Goal: Transaction & Acquisition: Purchase product/service

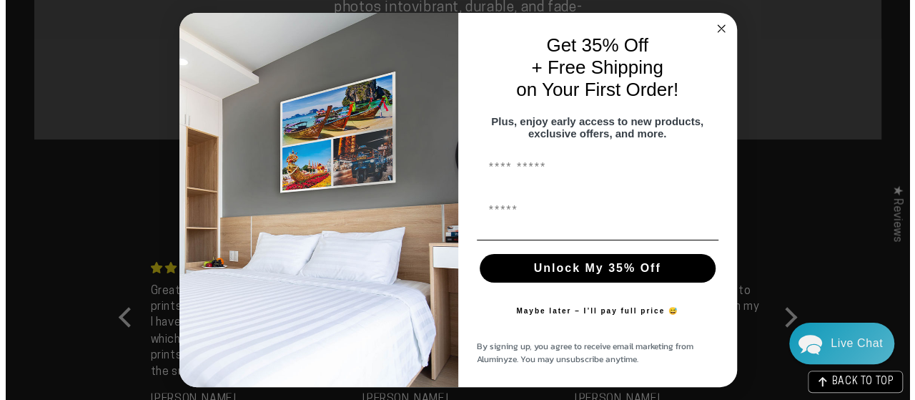
scroll to position [913, 0]
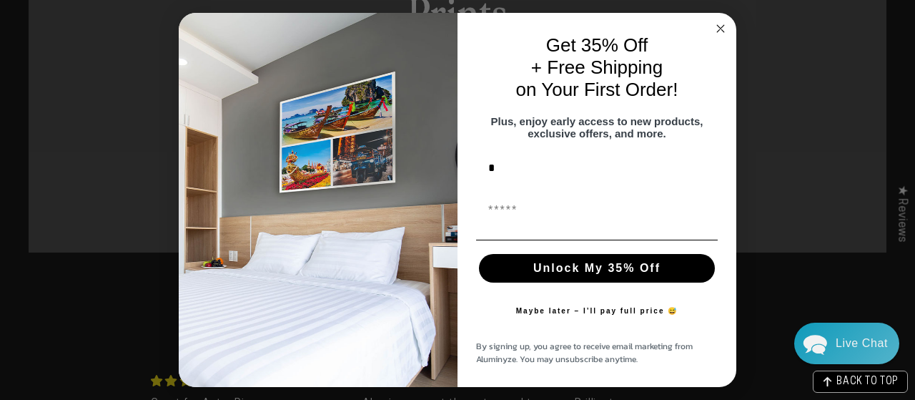
type input "****"
type input "**********"
click at [606, 277] on button "Unlock My 35% Off" at bounding box center [597, 268] width 236 height 29
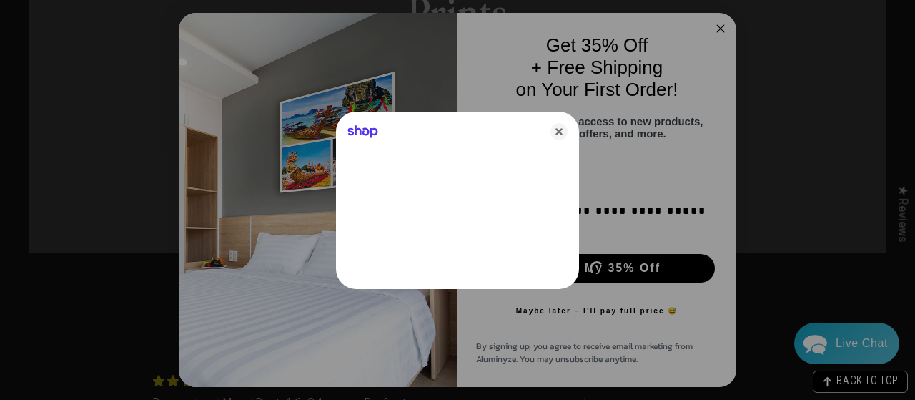
scroll to position [0, 0]
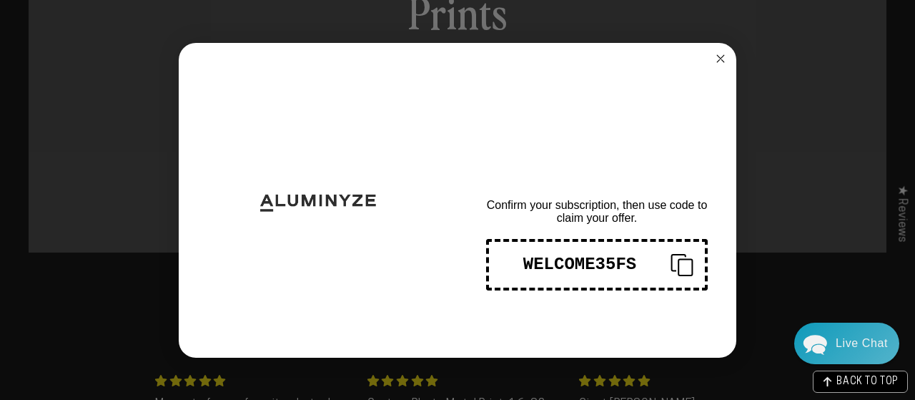
click at [580, 275] on button "WELCOME35FS" at bounding box center [597, 264] width 222 height 51
click at [721, 55] on circle "Close dialog" at bounding box center [721, 58] width 16 height 16
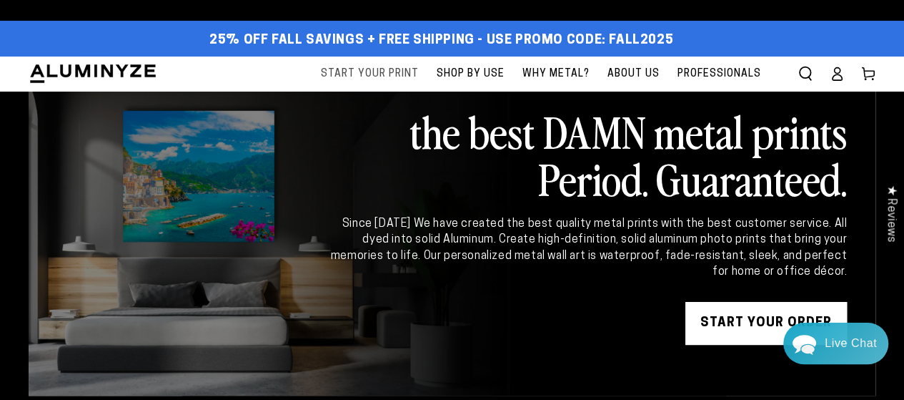
click at [393, 71] on span "Start Your Print" at bounding box center [370, 74] width 98 height 18
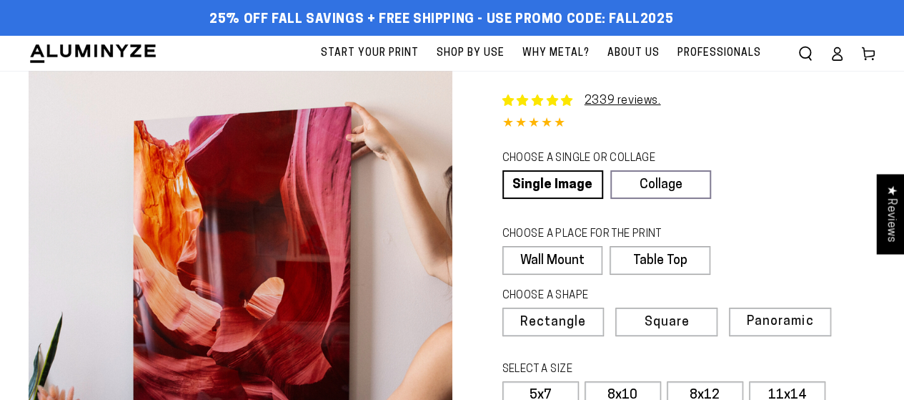
select select "**********"
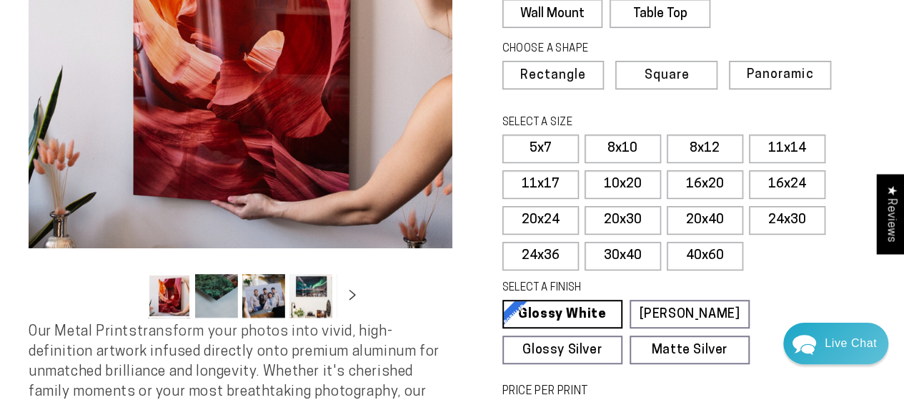
scroll to position [248, 0]
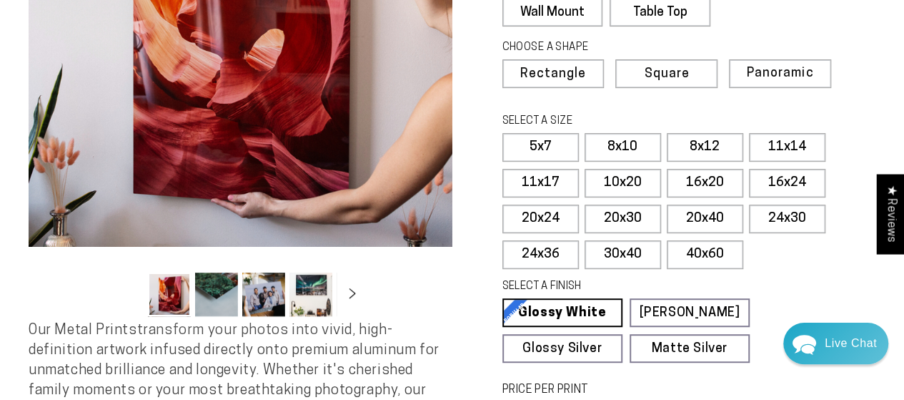
click at [257, 305] on button "Load image 3 in gallery view" at bounding box center [263, 294] width 43 height 44
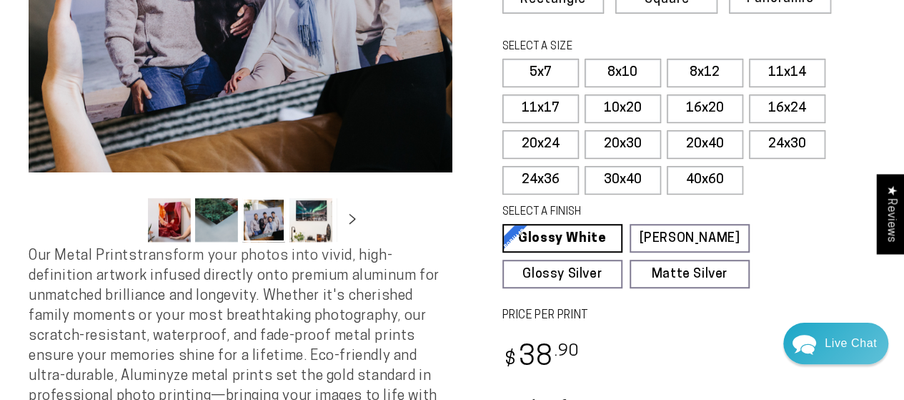
scroll to position [192, 0]
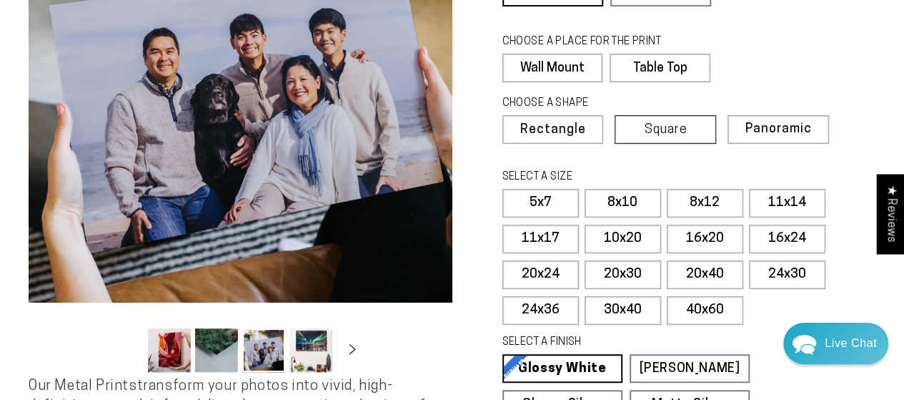
click at [679, 135] on span "Square" at bounding box center [665, 130] width 43 height 13
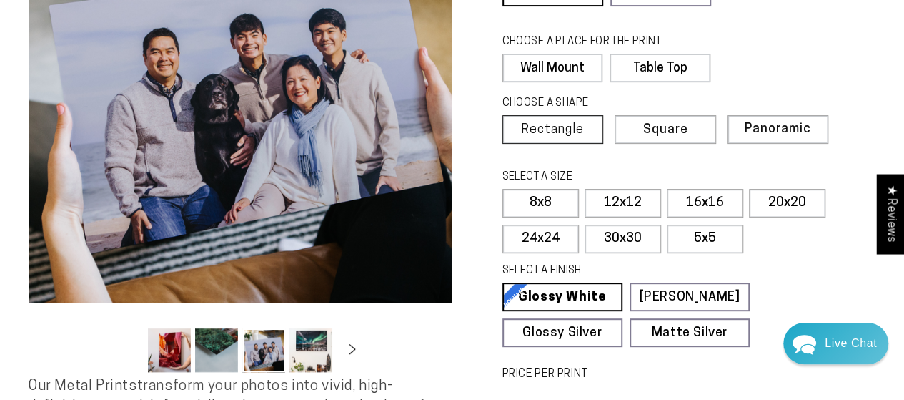
click at [579, 134] on span "Rectangle" at bounding box center [552, 130] width 63 height 13
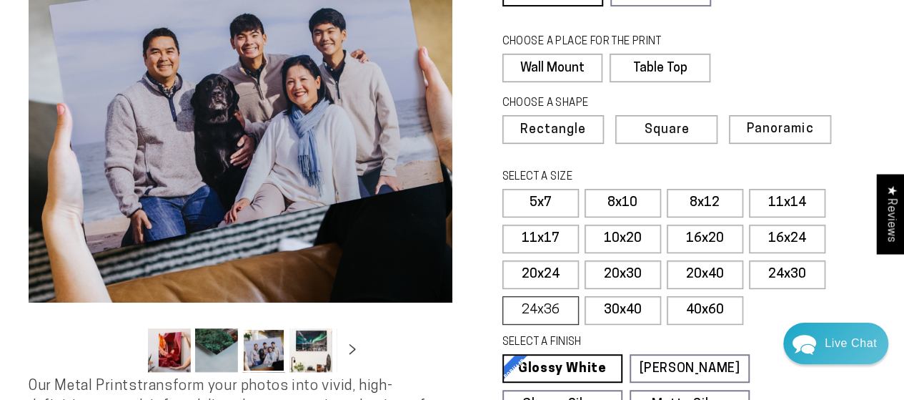
click at [560, 313] on label "24x36" at bounding box center [541, 310] width 76 height 29
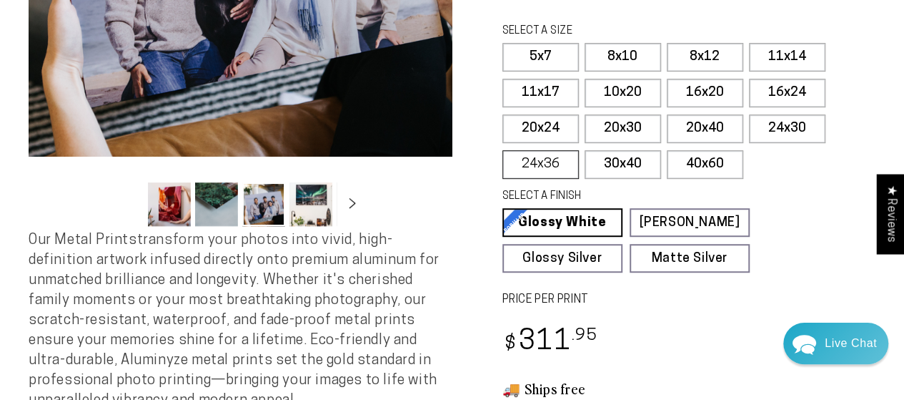
scroll to position [335, 0]
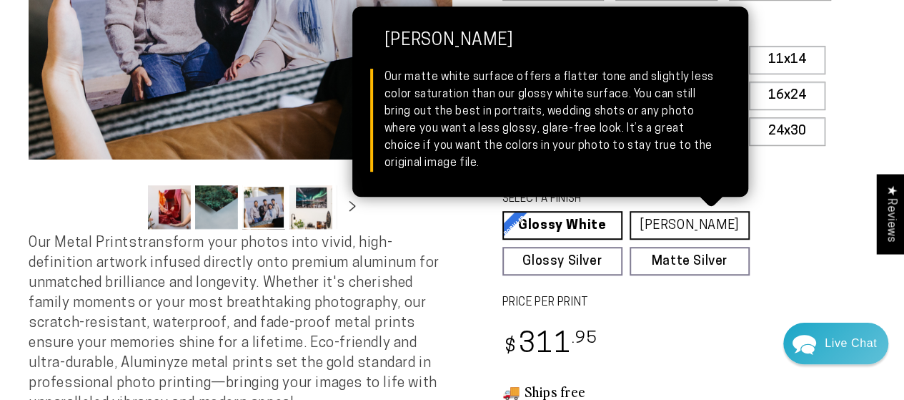
click at [708, 232] on link "Matte White Matte White Our matte white surface offers a flatter tone and sligh…" at bounding box center [690, 225] width 120 height 29
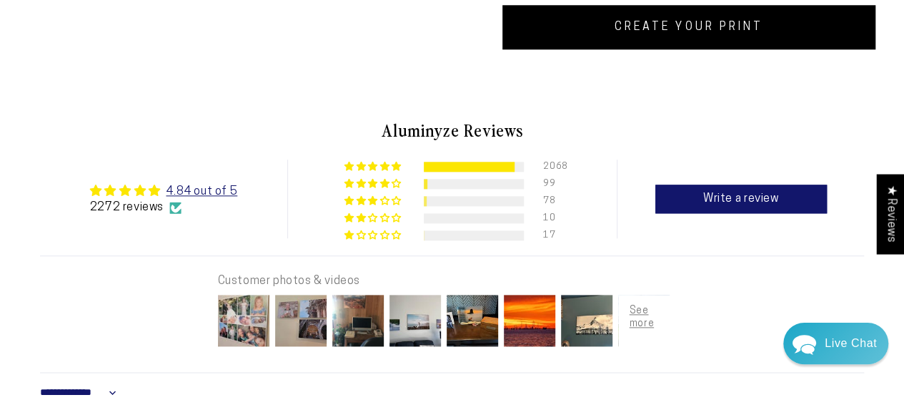
scroll to position [633, 0]
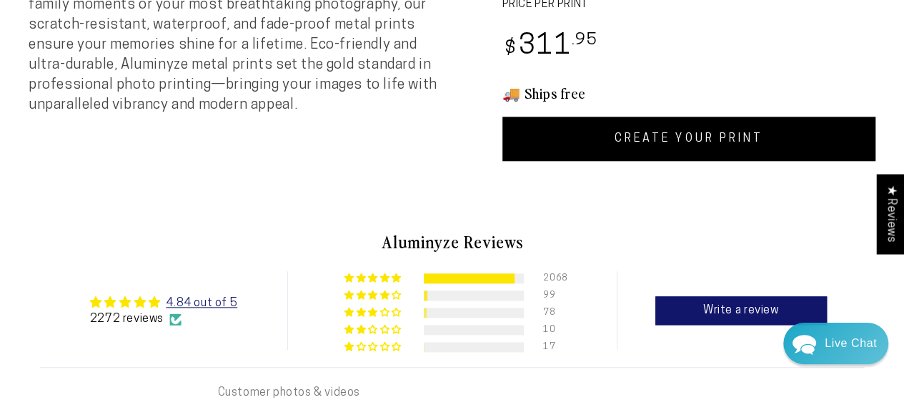
click at [713, 148] on link "CREATE YOUR PRINT" at bounding box center [690, 139] width 374 height 44
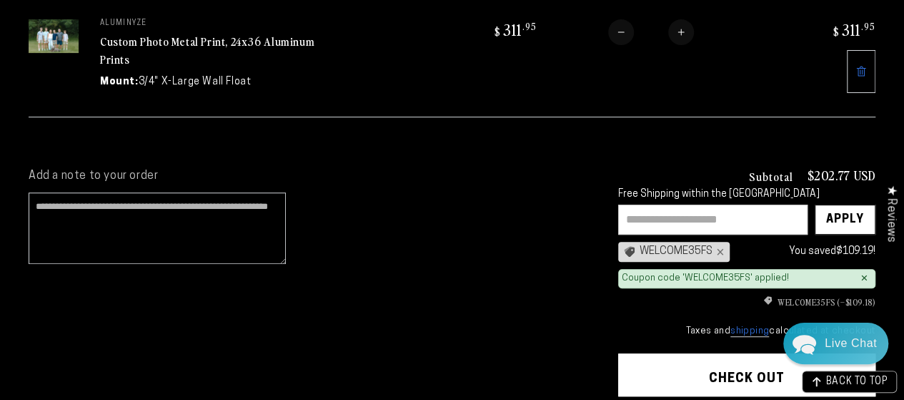
scroll to position [209, 0]
